Goal: Information Seeking & Learning: Check status

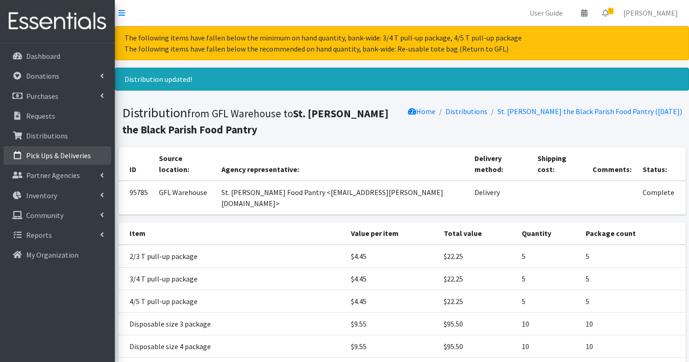
scroll to position [120, 0]
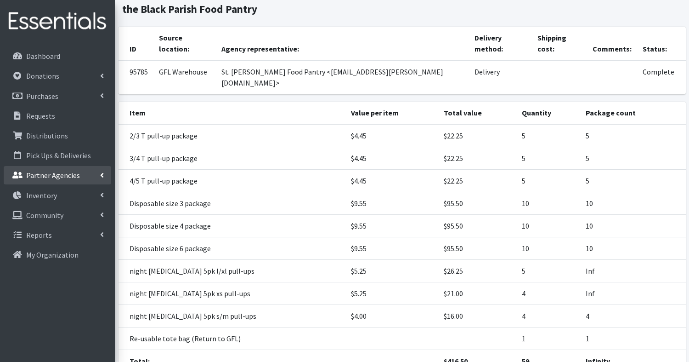
click at [45, 176] on p "Partner Agencies" at bounding box center [53, 174] width 54 height 9
click at [43, 194] on link "All Partners" at bounding box center [58, 195] width 108 height 18
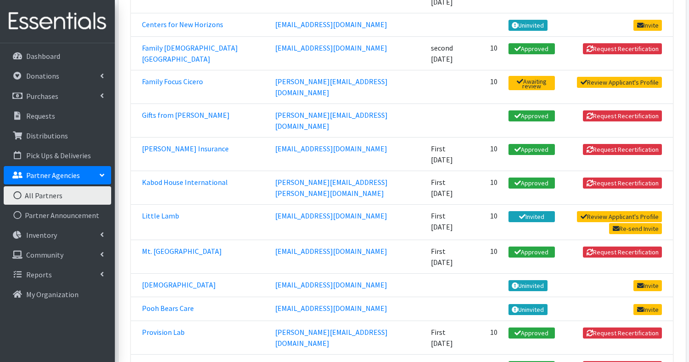
scroll to position [278, 0]
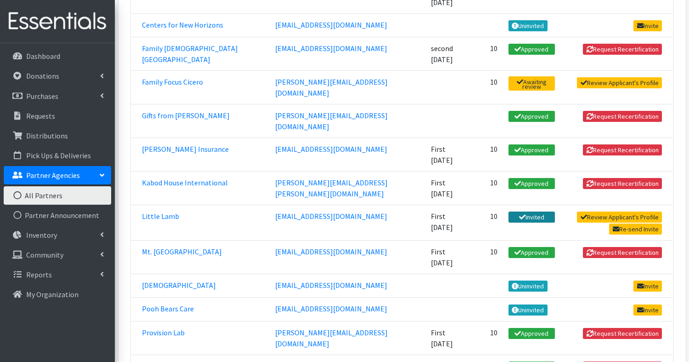
click at [509, 211] on link "Invited" at bounding box center [532, 216] width 46 height 11
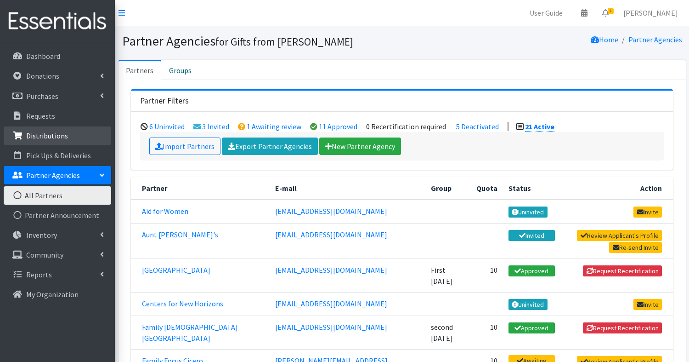
click at [46, 135] on p "Distributions" at bounding box center [47, 135] width 42 height 9
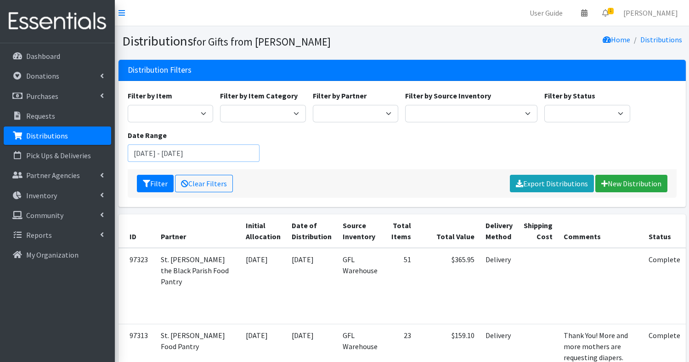
click at [198, 151] on input "August 1, 2025 - November 1, 2025" at bounding box center [194, 152] width 132 height 17
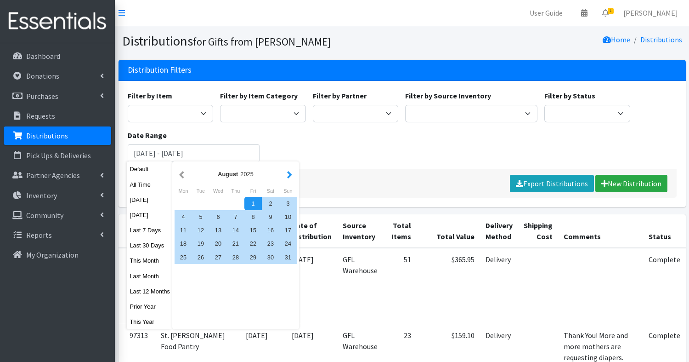
click at [288, 174] on button "button" at bounding box center [290, 173] width 10 height 11
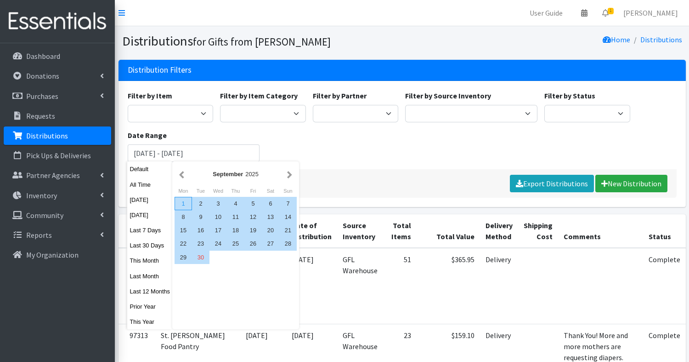
click at [178, 199] on div "1" at bounding box center [183, 203] width 17 height 13
click at [203, 256] on div "30" at bounding box center [200, 256] width 17 height 13
type input "September 1, 2025 - September 30, 2025"
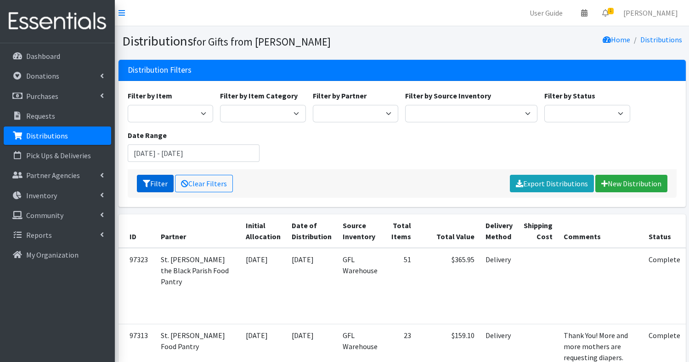
click at [152, 182] on button "Filter" at bounding box center [155, 183] width 37 height 17
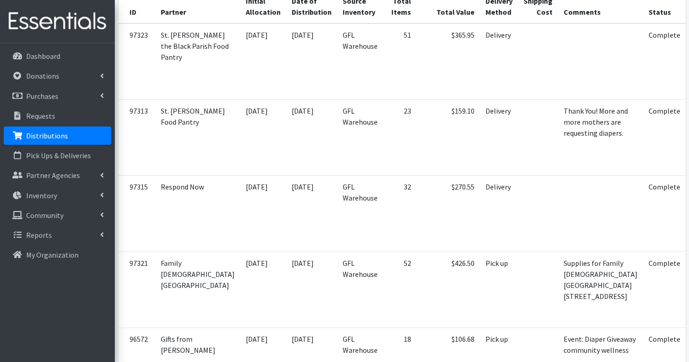
scroll to position [226, 0]
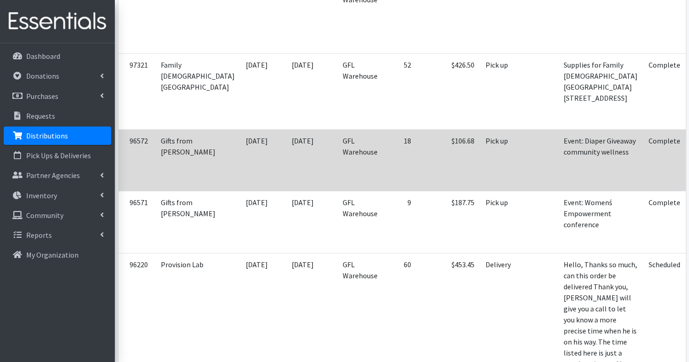
scroll to position [424, 0]
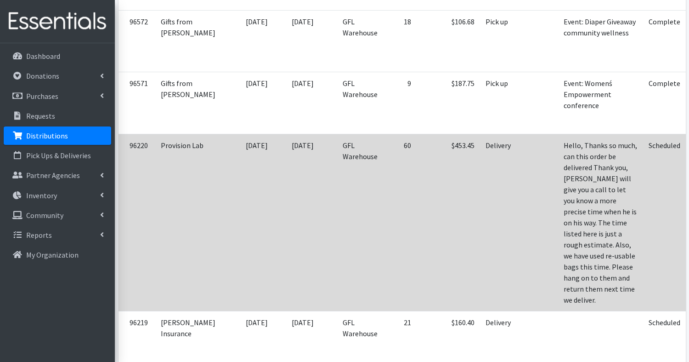
scroll to position [539, 0]
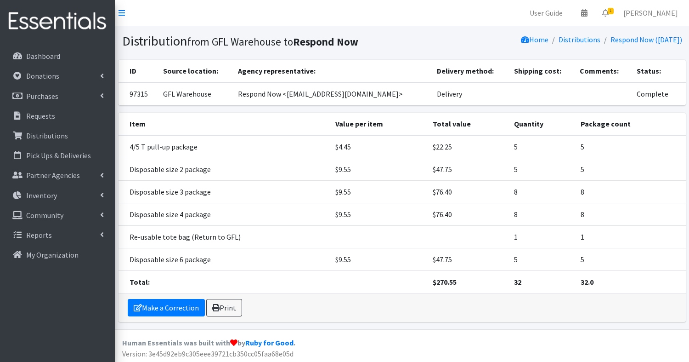
click at [566, 227] on td "1" at bounding box center [542, 236] width 67 height 23
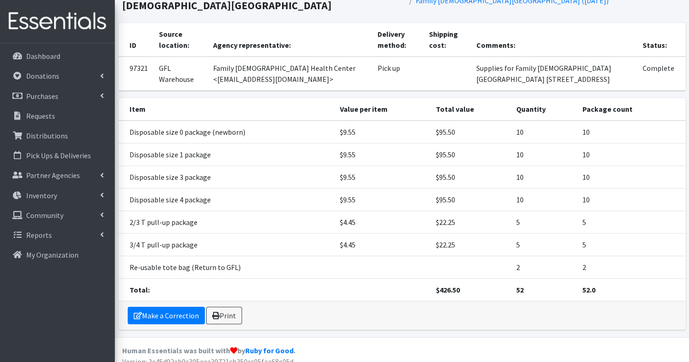
scroll to position [61, 0]
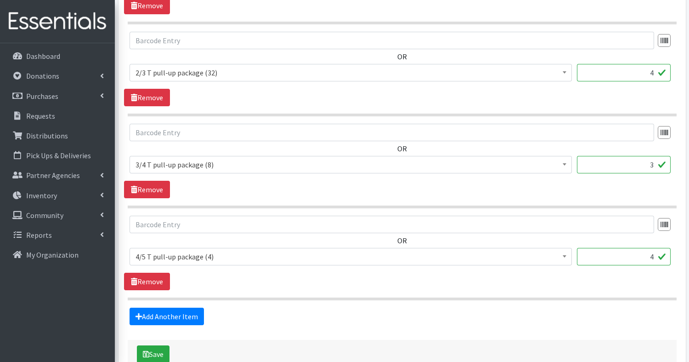
scroll to position [835, 0]
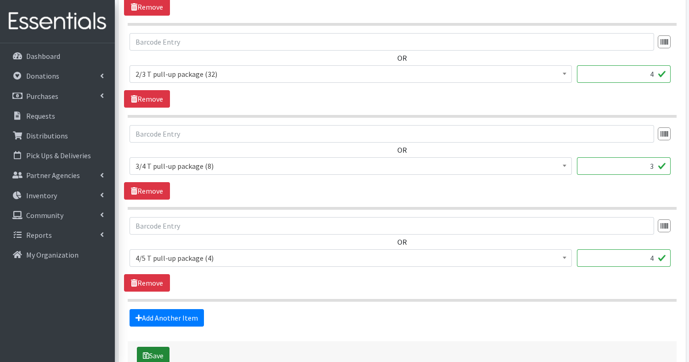
click at [150, 354] on button "Save" at bounding box center [153, 354] width 33 height 17
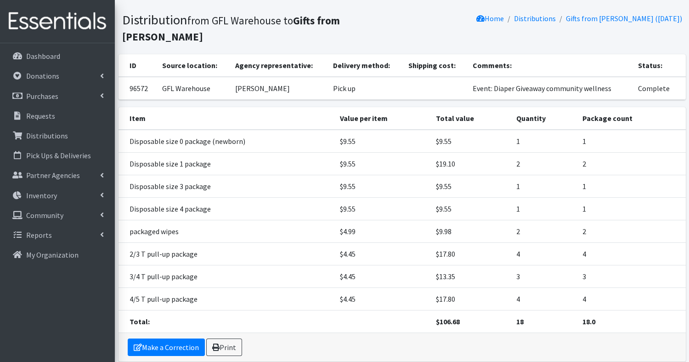
scroll to position [105, 0]
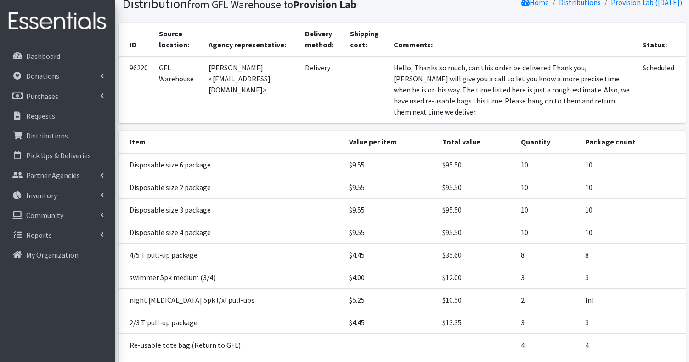
scroll to position [123, 0]
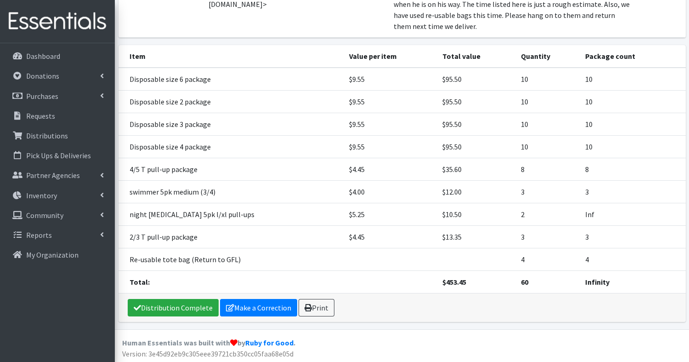
click at [106, 2] on link at bounding box center [57, 21] width 115 height 43
click at [173, 307] on link "Distribution Complete" at bounding box center [173, 307] width 91 height 17
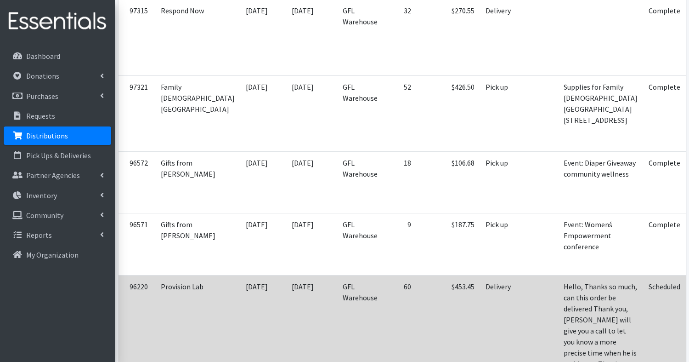
scroll to position [402, 0]
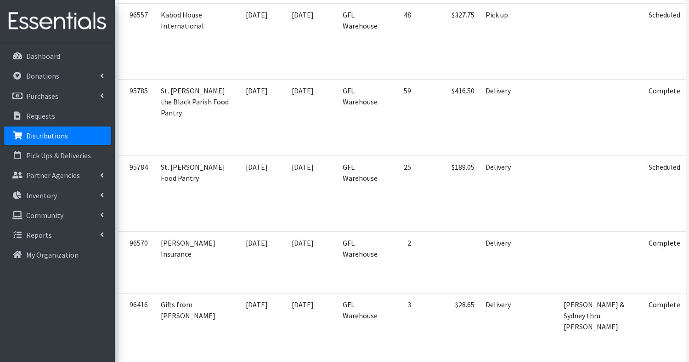
scroll to position [926, 0]
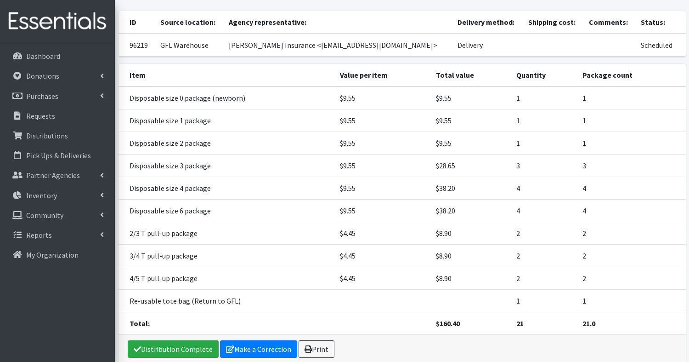
scroll to position [64, 0]
click at [180, 349] on link "Distribution Complete" at bounding box center [173, 349] width 91 height 17
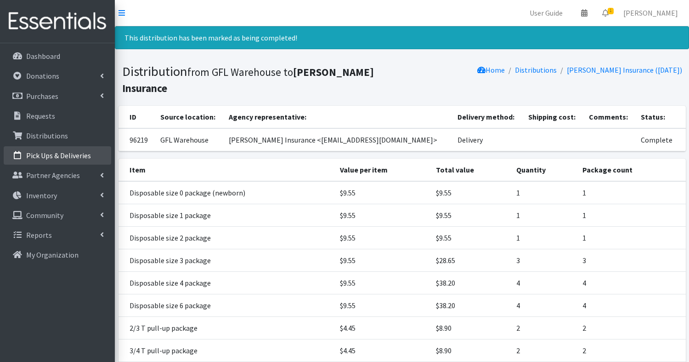
scroll to position [0, 0]
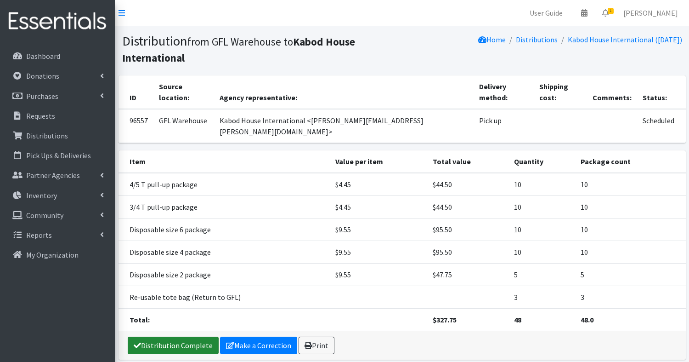
click at [172, 336] on link "Distribution Complete" at bounding box center [173, 344] width 91 height 17
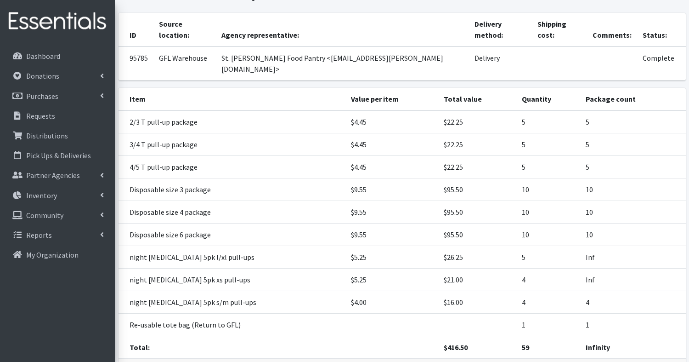
scroll to position [65, 0]
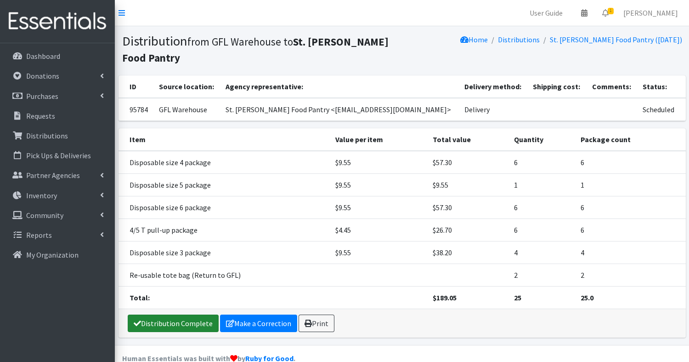
click at [157, 326] on link "Distribution Complete" at bounding box center [173, 322] width 91 height 17
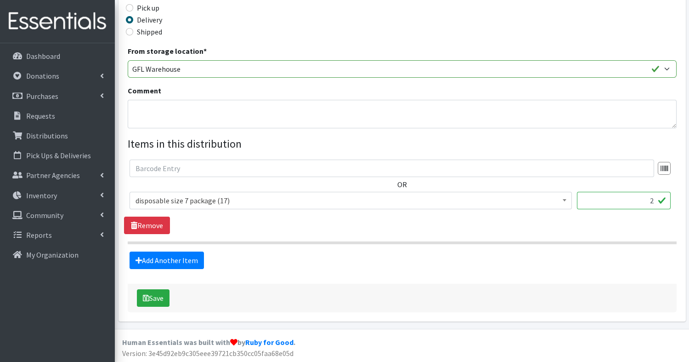
scroll to position [248, 0]
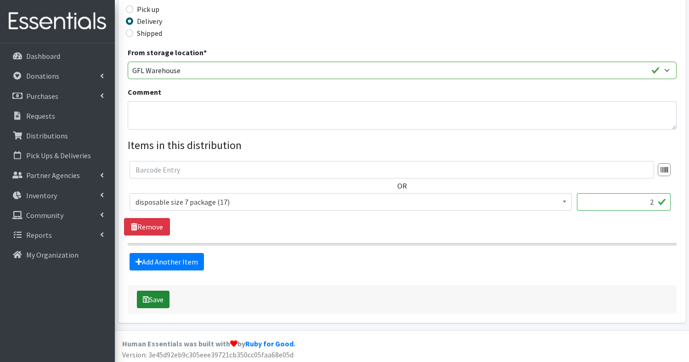
click at [157, 296] on button "Save" at bounding box center [153, 298] width 33 height 17
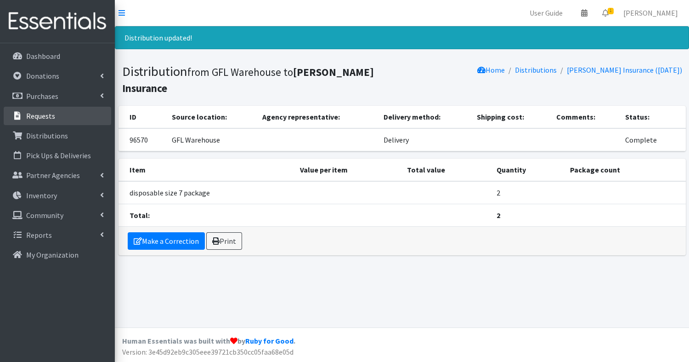
click at [47, 114] on p "Requests" at bounding box center [40, 115] width 29 height 9
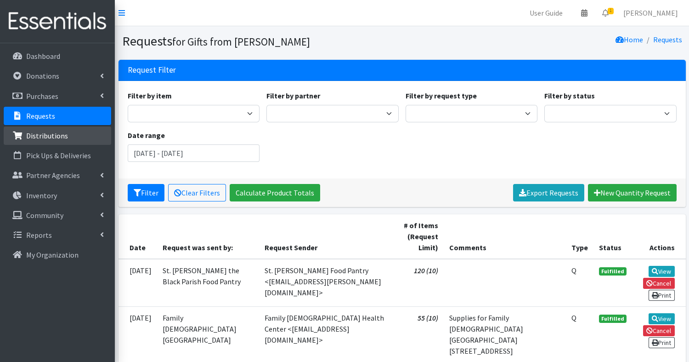
click at [42, 137] on p "Distributions" at bounding box center [47, 135] width 42 height 9
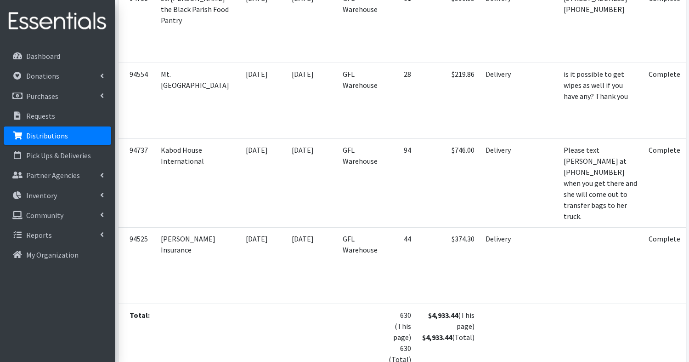
scroll to position [1305, 0]
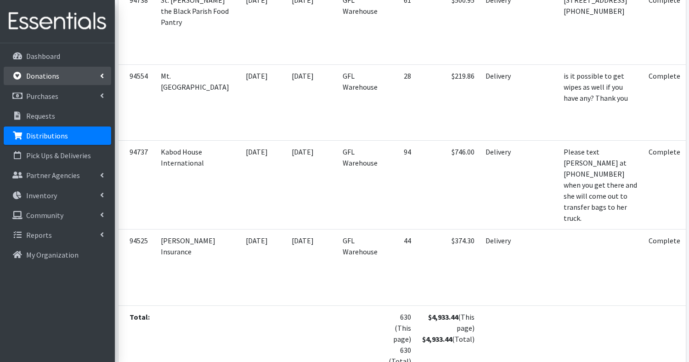
click at [41, 77] on p "Donations" at bounding box center [42, 75] width 33 height 9
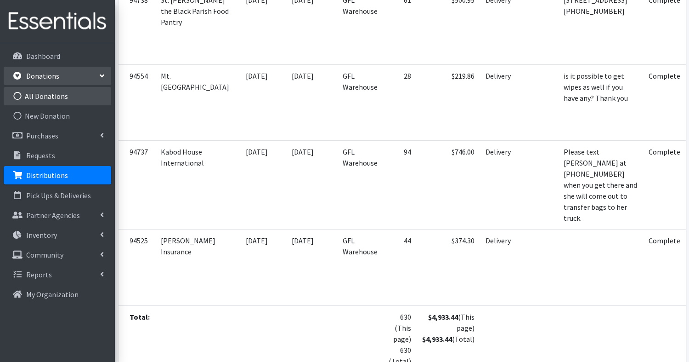
click at [43, 98] on link "All Donations" at bounding box center [58, 96] width 108 height 18
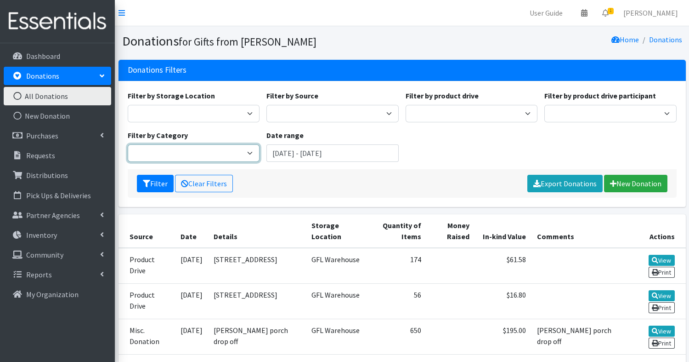
click at [196, 154] on select "packaging Literature loose stock packaged kits Cloth Diapers (baby) Misc. item …" at bounding box center [194, 152] width 132 height 17
click at [314, 176] on div "Filter Clear Filters Export Donations New Donation" at bounding box center [402, 183] width 549 height 28
click at [301, 151] on input "August 1, 2025 - November 1, 2025" at bounding box center [333, 152] width 132 height 17
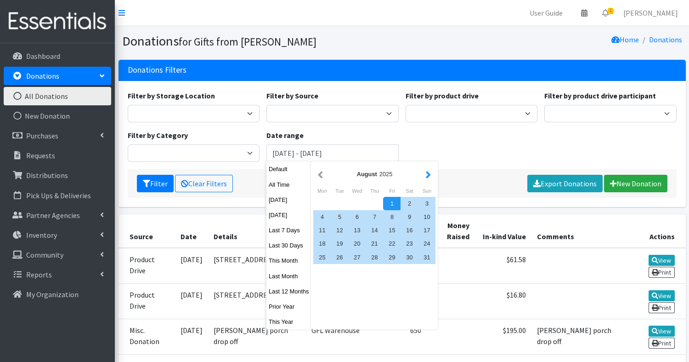
click at [426, 172] on button "button" at bounding box center [429, 173] width 10 height 11
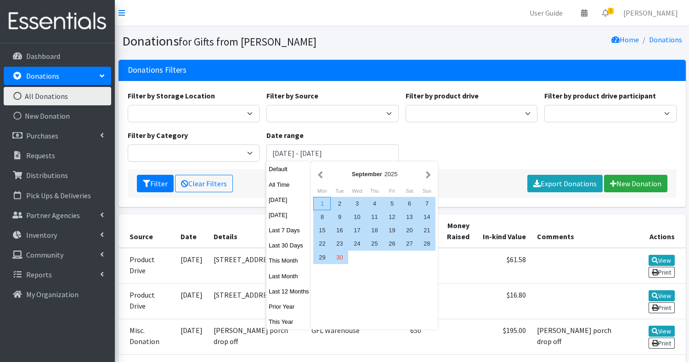
click at [319, 202] on div "1" at bounding box center [321, 203] width 17 height 13
click at [345, 257] on div "30" at bounding box center [339, 256] width 17 height 13
type input "[DATE] - [DATE]"
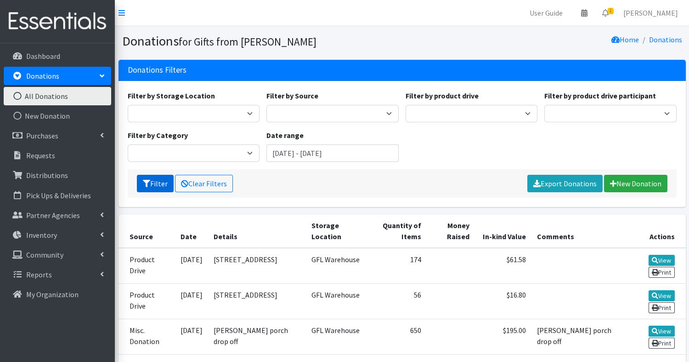
click at [155, 185] on button "Filter" at bounding box center [155, 183] width 37 height 17
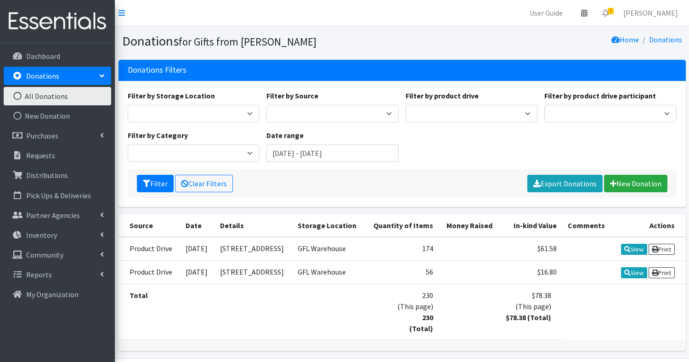
scroll to position [29, 0]
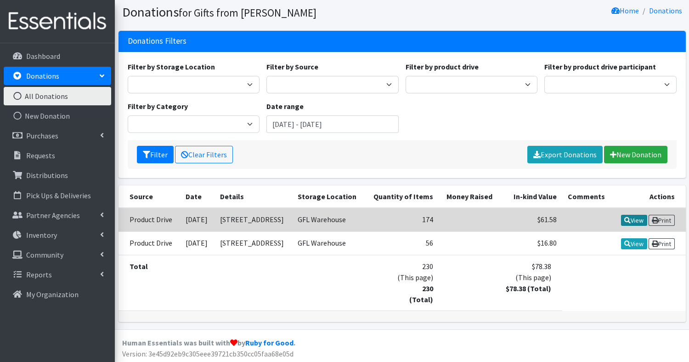
click at [634, 218] on link "View" at bounding box center [634, 220] width 26 height 11
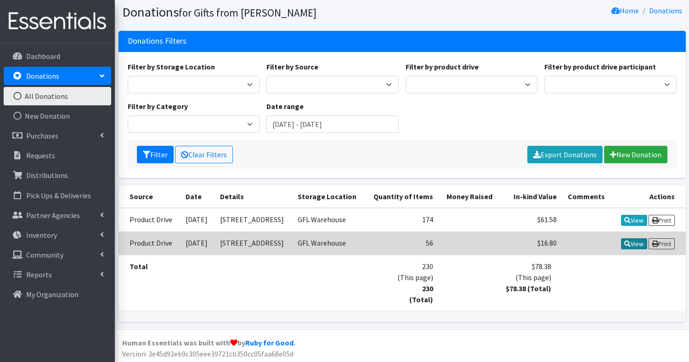
click at [635, 247] on link "View" at bounding box center [634, 243] width 26 height 11
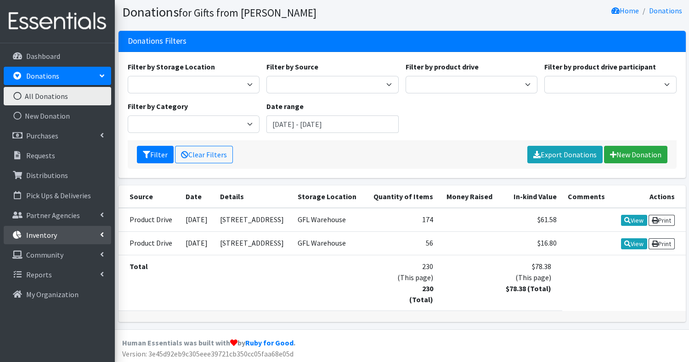
click at [41, 233] on p "Inventory" at bounding box center [41, 234] width 31 height 9
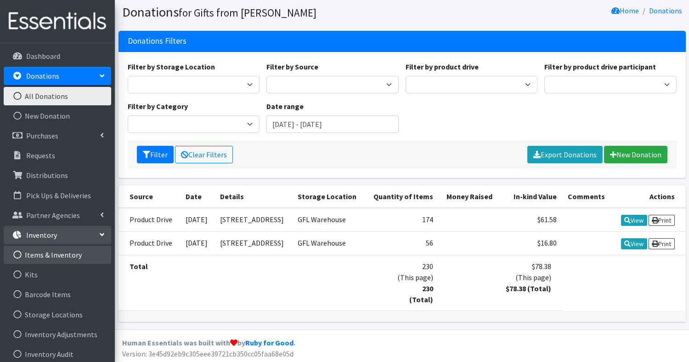
click at [43, 253] on link "Items & Inventory" at bounding box center [58, 254] width 108 height 18
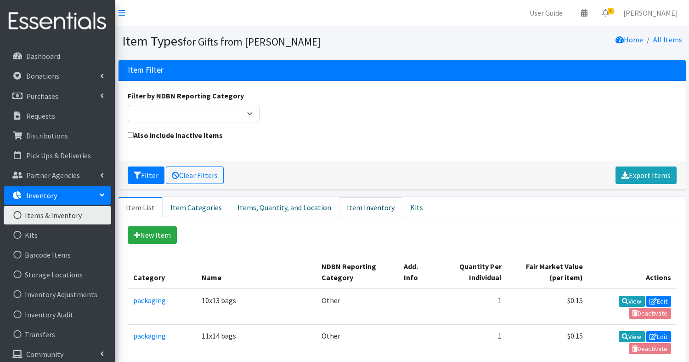
click at [366, 204] on link "Item Inventory" at bounding box center [370, 207] width 63 height 20
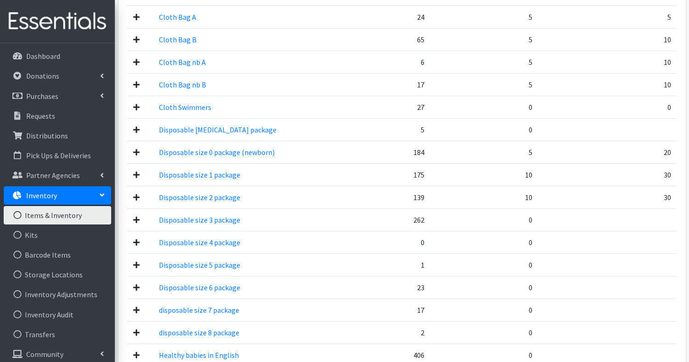
scroll to position [495, 0]
